Goal: Use online tool/utility: Utilize a website feature to perform a specific function

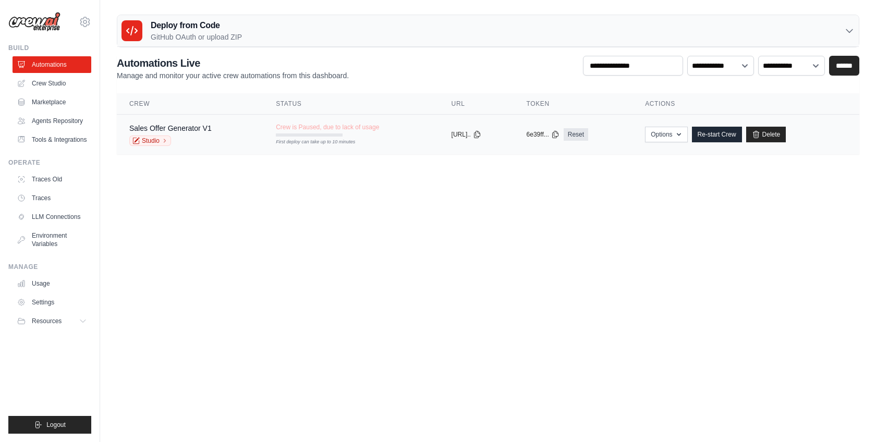
click at [241, 143] on div "Sales Offer Generator V1 Studio" at bounding box center [189, 134] width 121 height 23
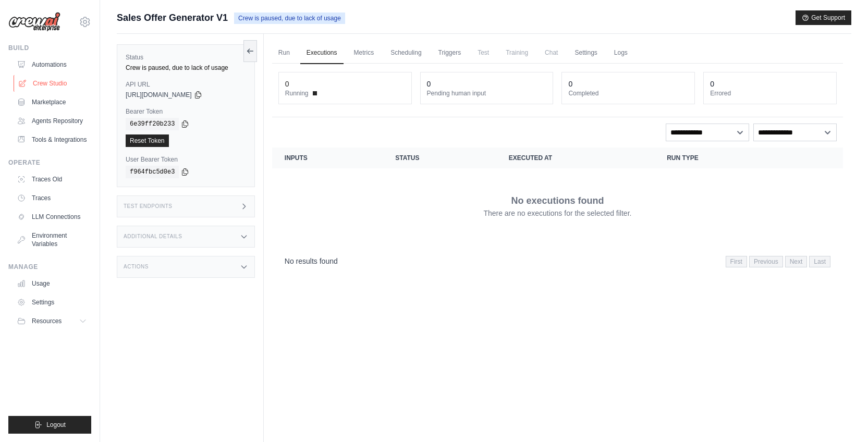
click at [51, 83] on link "Crew Studio" at bounding box center [53, 83] width 79 height 17
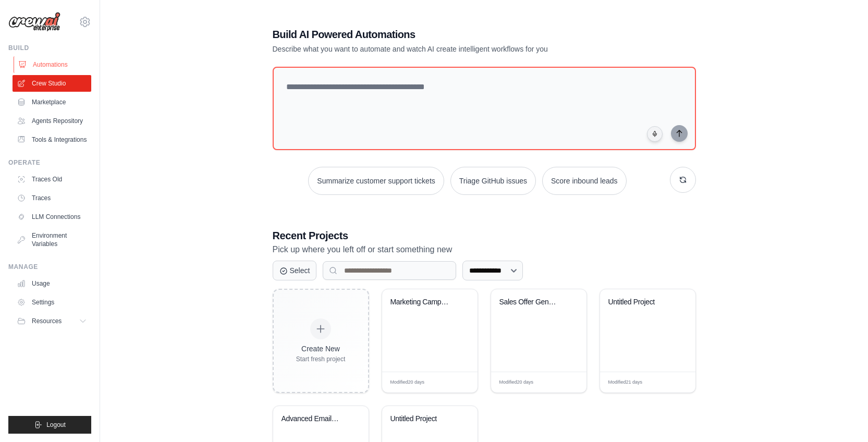
click at [55, 67] on link "Automations" at bounding box center [53, 64] width 79 height 17
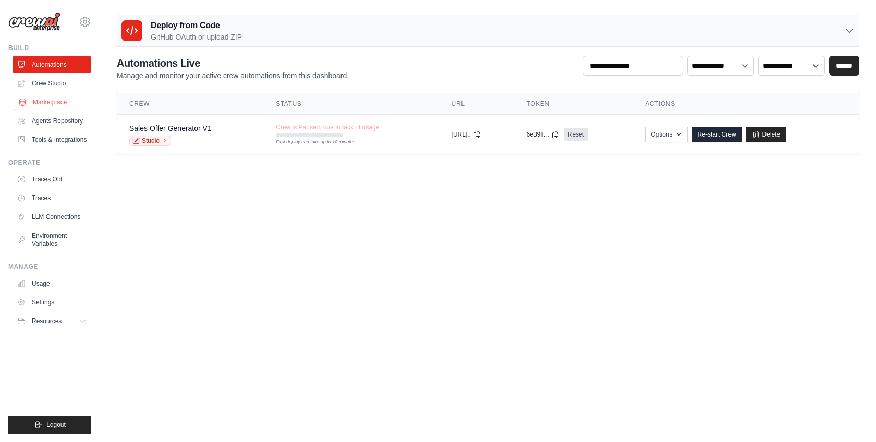
click at [47, 107] on link "Marketplace" at bounding box center [53, 102] width 79 height 17
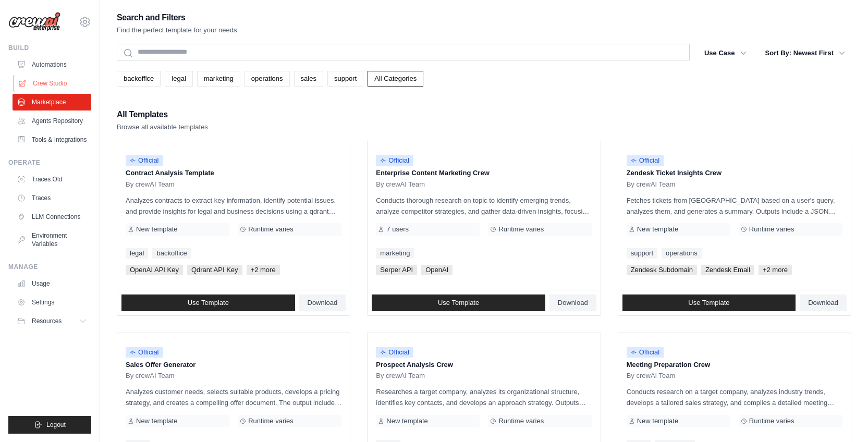
drag, startPoint x: 53, startPoint y: 76, endPoint x: 59, endPoint y: 81, distance: 8.1
click at [53, 76] on link "Crew Studio" at bounding box center [53, 83] width 79 height 17
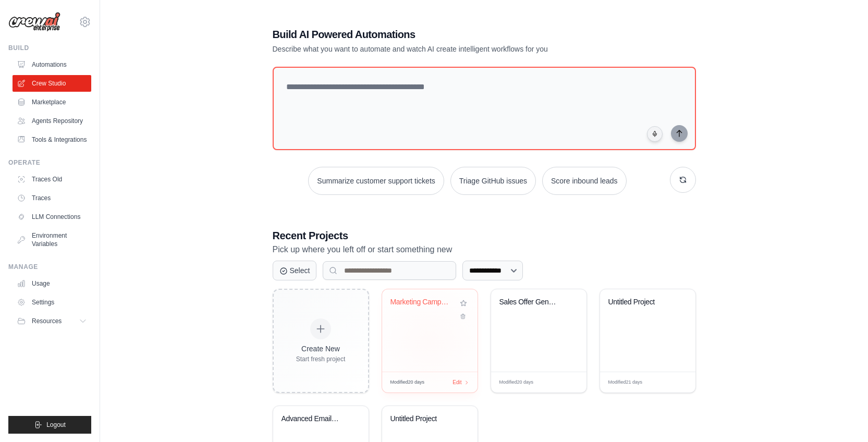
click at [449, 355] on div "Marketing Campaign Automation" at bounding box center [429, 330] width 95 height 82
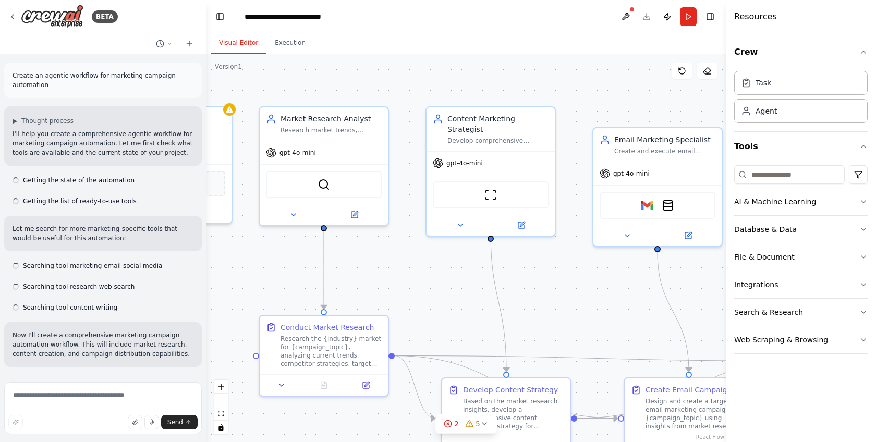
scroll to position [1310, 0]
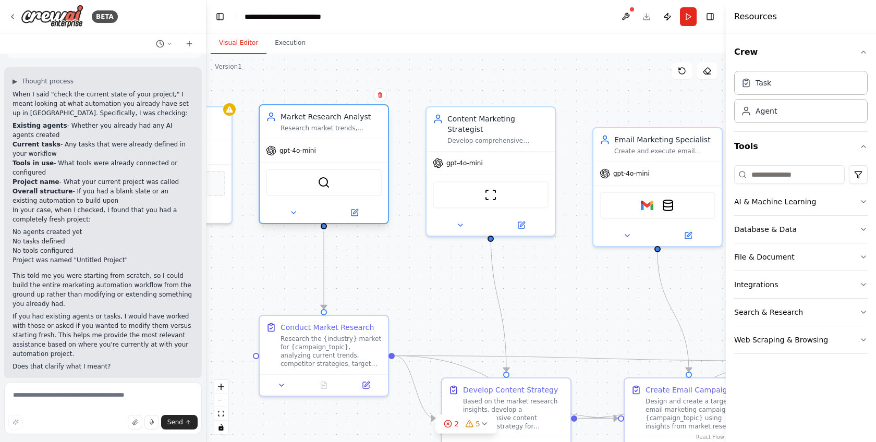
click at [355, 172] on div "BraveSearchTool" at bounding box center [324, 182] width 116 height 27
click at [346, 211] on button at bounding box center [354, 212] width 59 height 13
click at [353, 212] on icon at bounding box center [355, 211] width 5 height 5
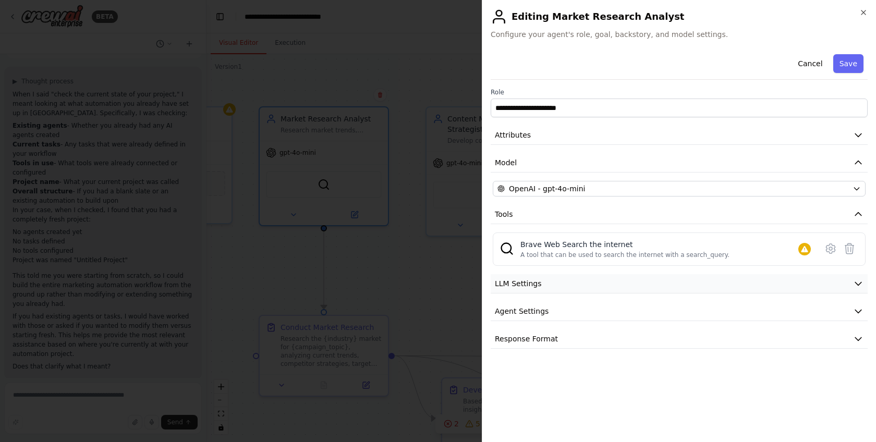
click at [626, 286] on button "LLM Settings" at bounding box center [679, 283] width 377 height 19
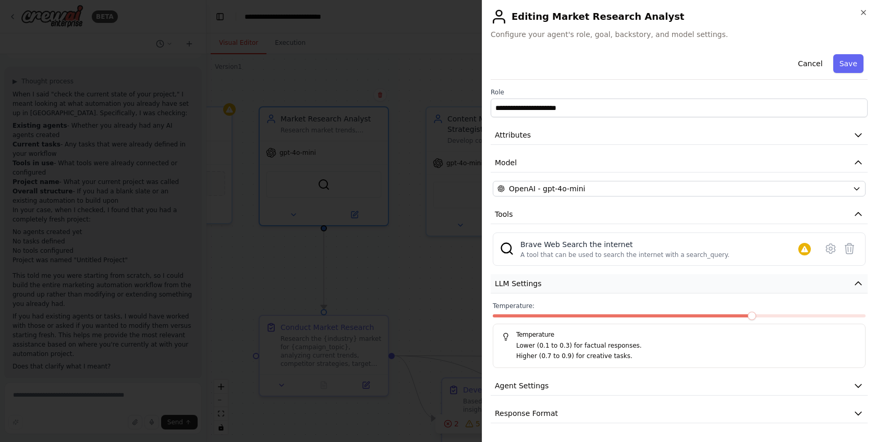
click at [626, 286] on button "LLM Settings" at bounding box center [679, 283] width 377 height 19
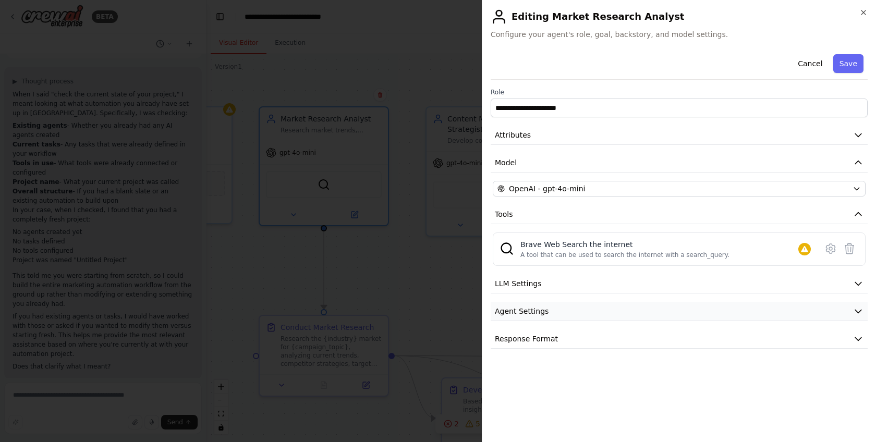
click at [623, 306] on button "Agent Settings" at bounding box center [679, 311] width 377 height 19
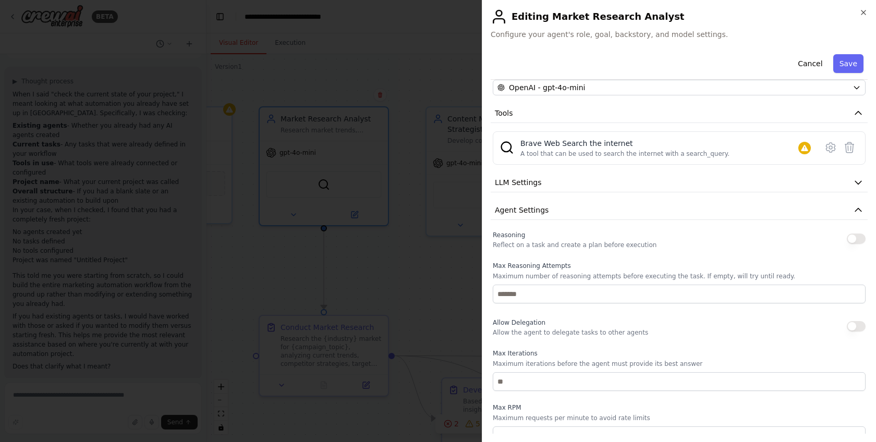
scroll to position [101, 0]
click at [607, 210] on button "Agent Settings" at bounding box center [679, 210] width 377 height 19
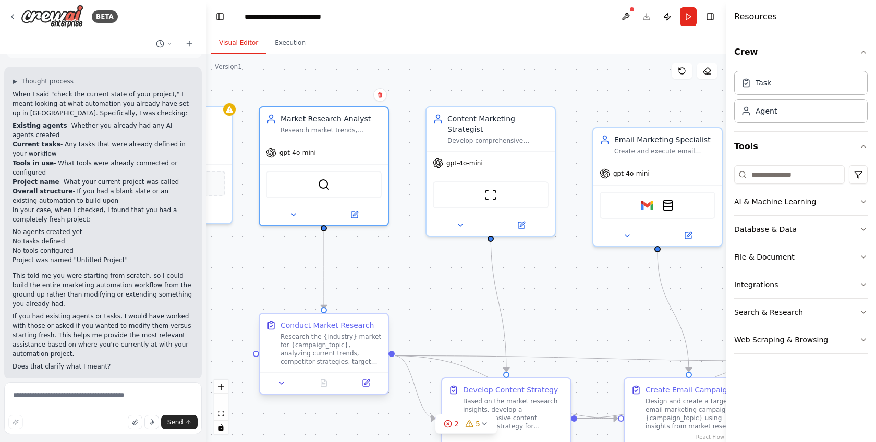
click at [348, 338] on div "Research the {industry} market for {campaign_topic}, analyzing current trends, …" at bounding box center [330, 349] width 101 height 33
click at [373, 385] on button at bounding box center [366, 383] width 36 height 13
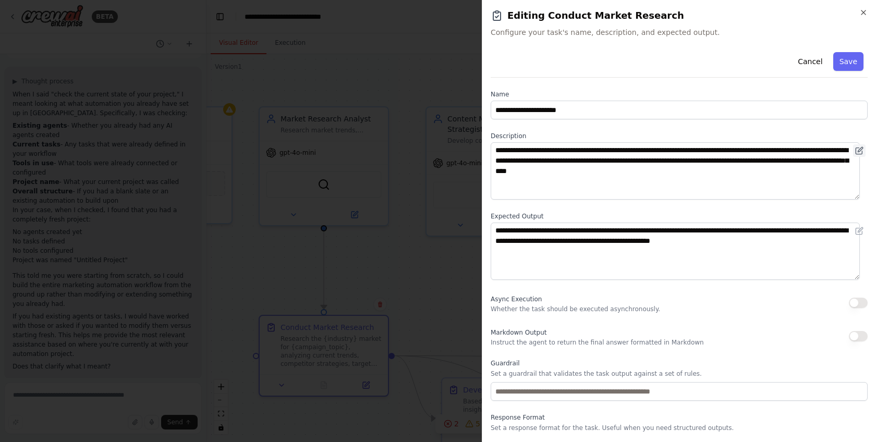
click at [856, 151] on icon at bounding box center [859, 151] width 6 height 6
click at [855, 150] on icon at bounding box center [859, 150] width 8 height 8
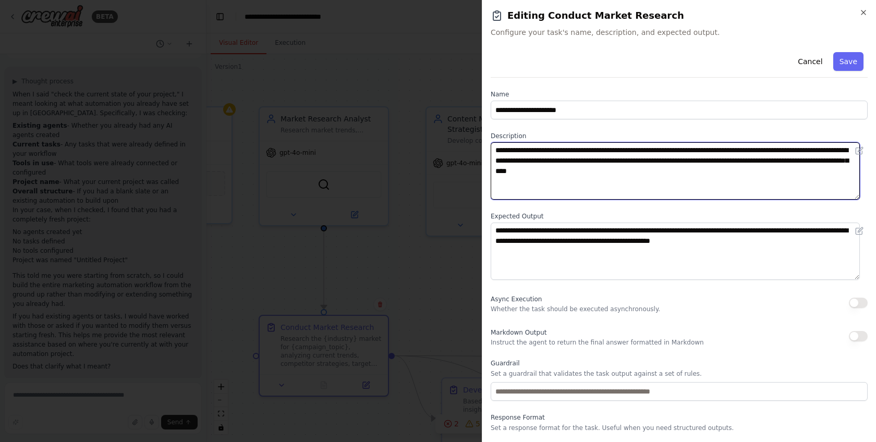
click at [787, 165] on textarea "**********" at bounding box center [675, 170] width 369 height 57
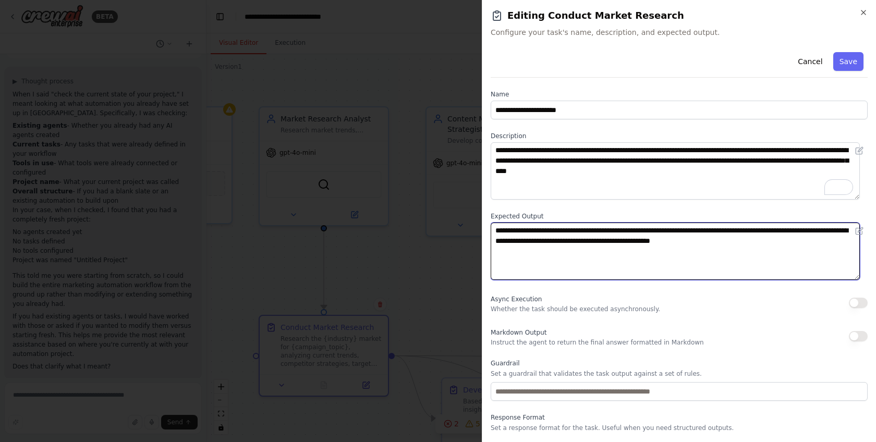
click at [759, 232] on textarea "**********" at bounding box center [675, 251] width 369 height 57
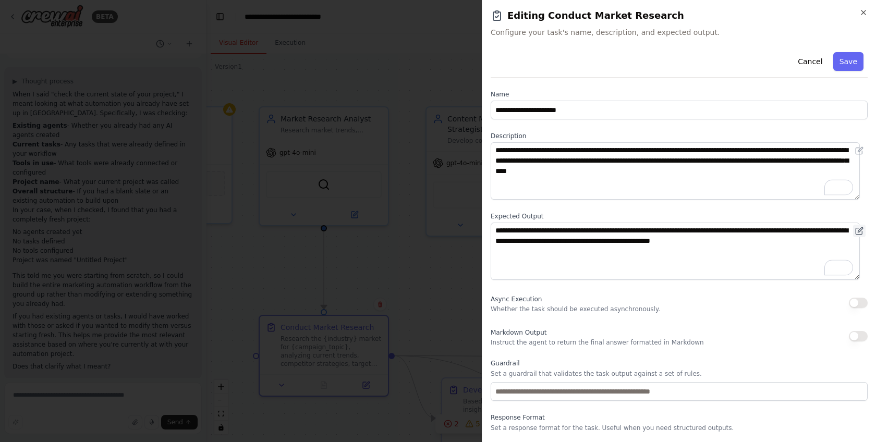
click at [855, 227] on icon at bounding box center [859, 231] width 8 height 8
